Goal: Check status

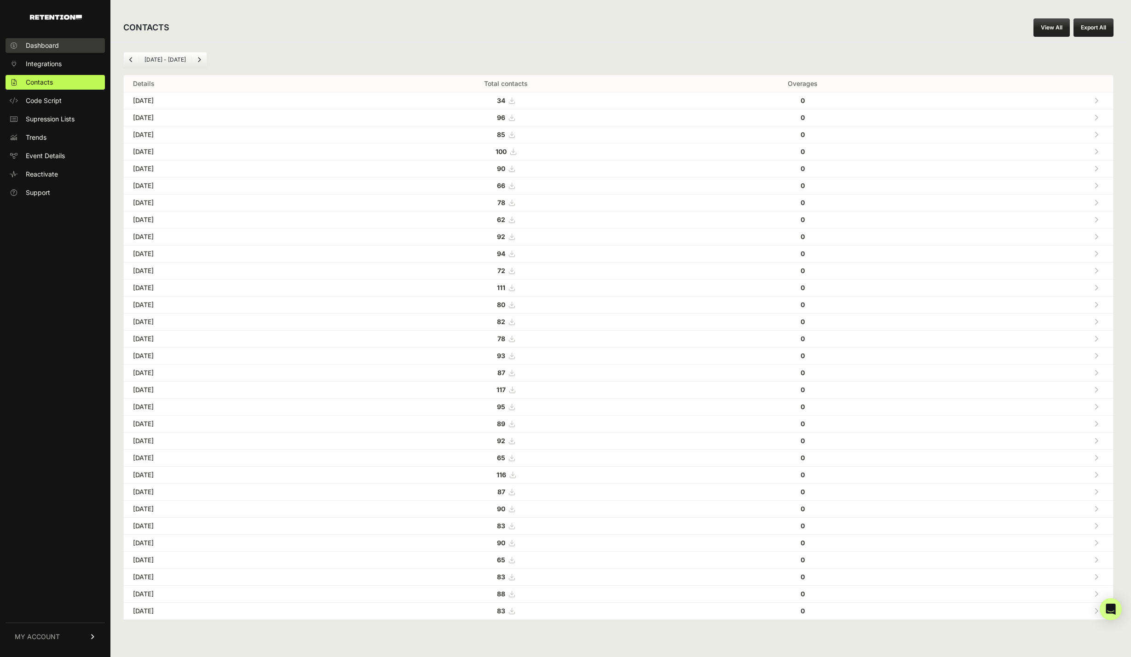
click at [52, 43] on span "Dashboard" at bounding box center [42, 45] width 33 height 9
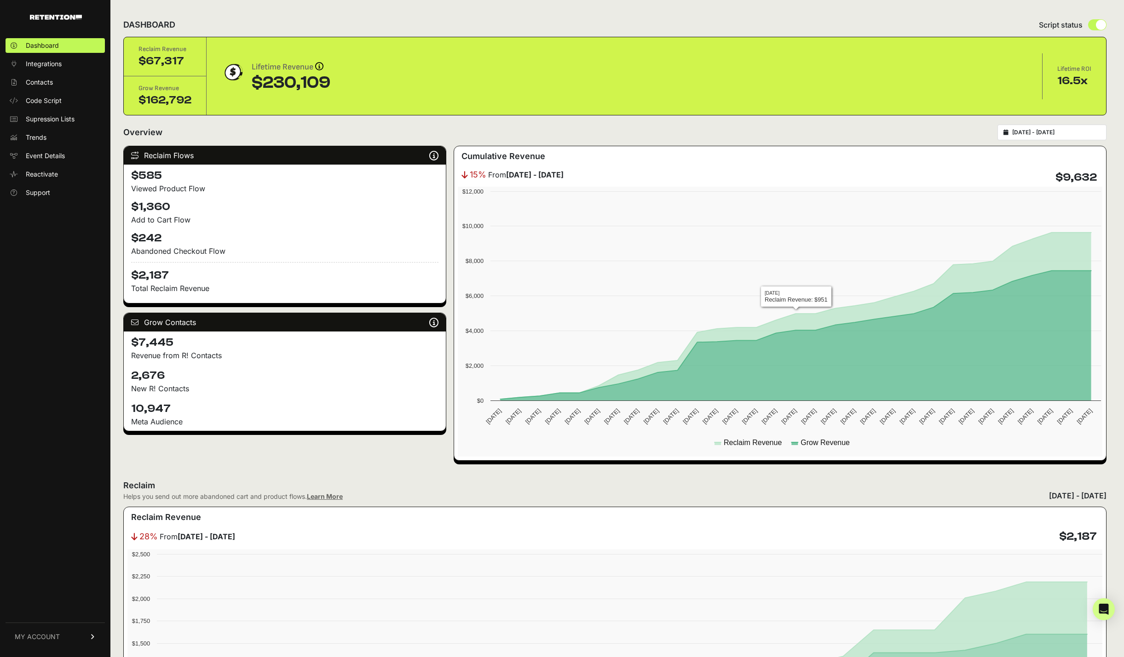
click at [1032, 131] on input "2025-09-07 - 2025-10-07" at bounding box center [1056, 132] width 88 height 7
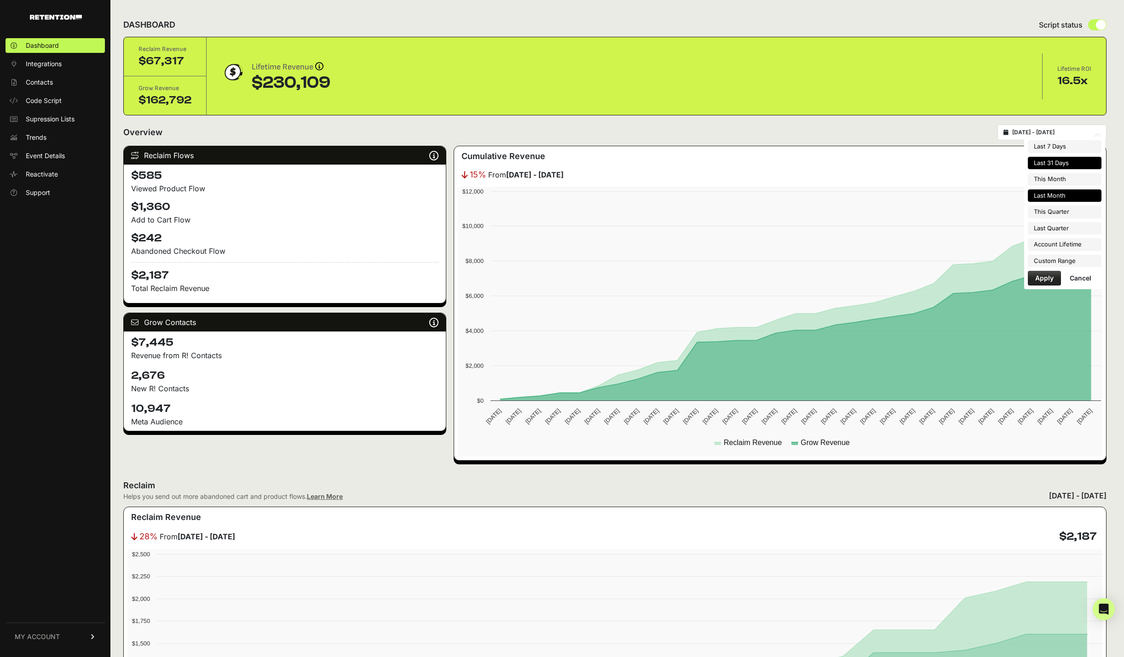
click at [1066, 197] on li "Last Month" at bounding box center [1065, 196] width 74 height 13
type input "[DATE] - [DATE]"
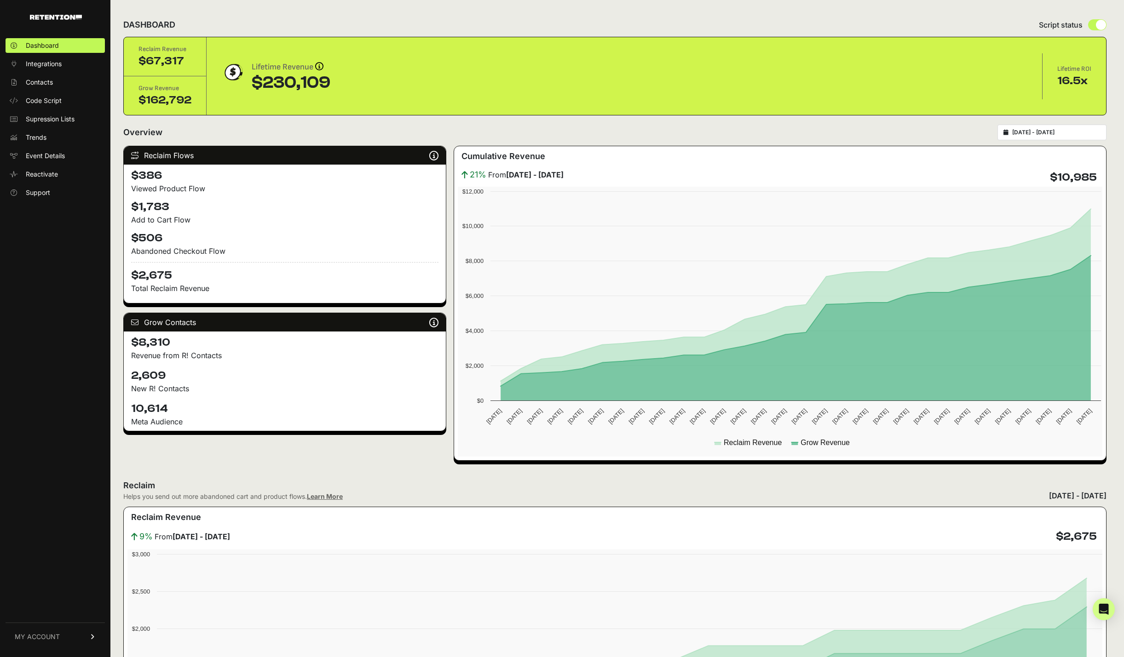
click at [159, 273] on h4 "$2,675" at bounding box center [284, 272] width 307 height 21
copy h4 "2,675"
click at [155, 339] on h4 "$8,310" at bounding box center [284, 342] width 307 height 15
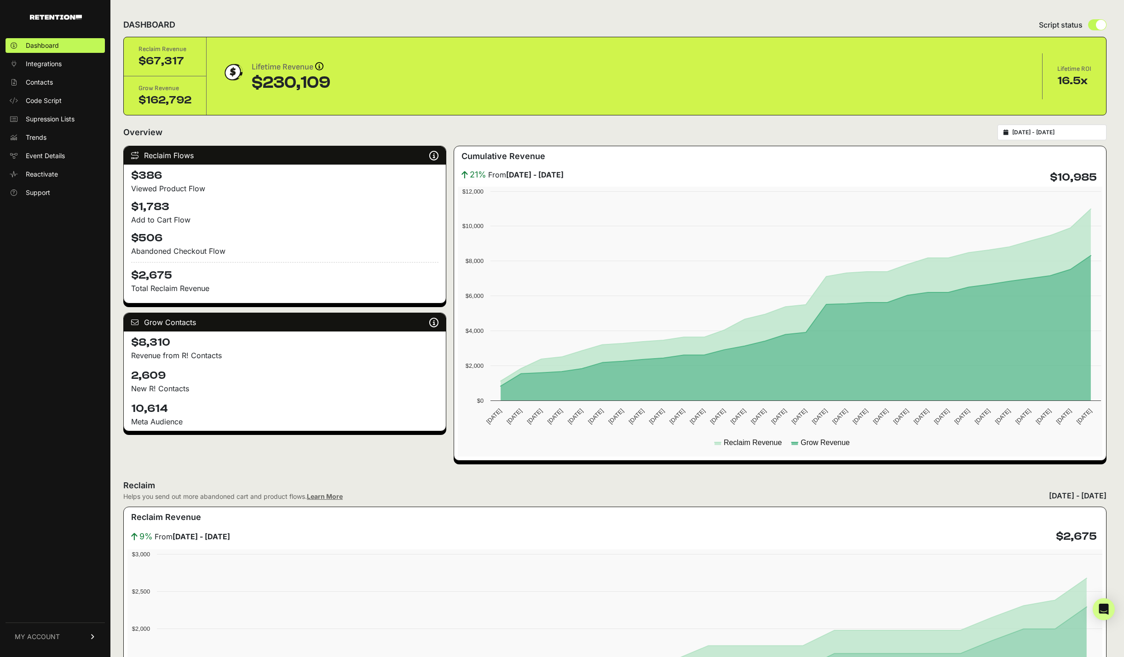
copy h4 "8,310"
click at [153, 376] on h4 "2,609" at bounding box center [284, 376] width 307 height 15
copy h4 "2,609"
